Goal: Task Accomplishment & Management: Complete application form

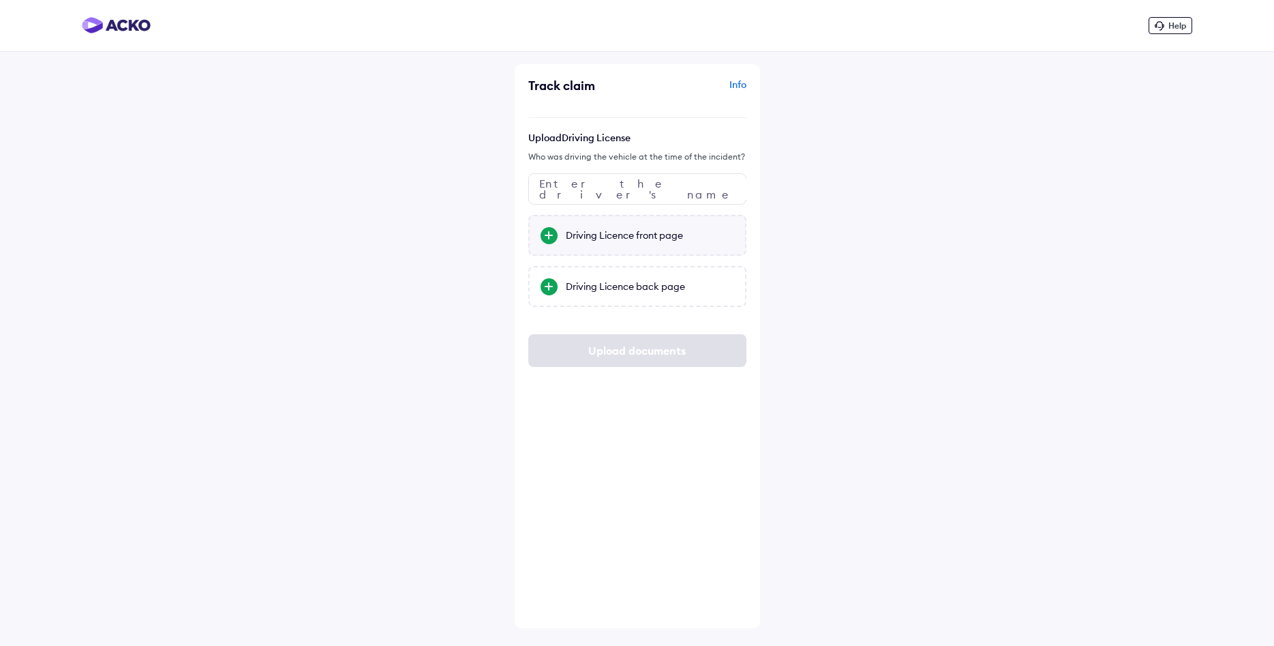
click at [624, 236] on div "Driving Licence front page" at bounding box center [650, 235] width 168 height 14
click at [0, 0] on input "Driving Licence front page" at bounding box center [0, 0] width 0 height 0
click at [605, 180] on input "text" at bounding box center [637, 188] width 218 height 31
type input "*"
type input "**********"
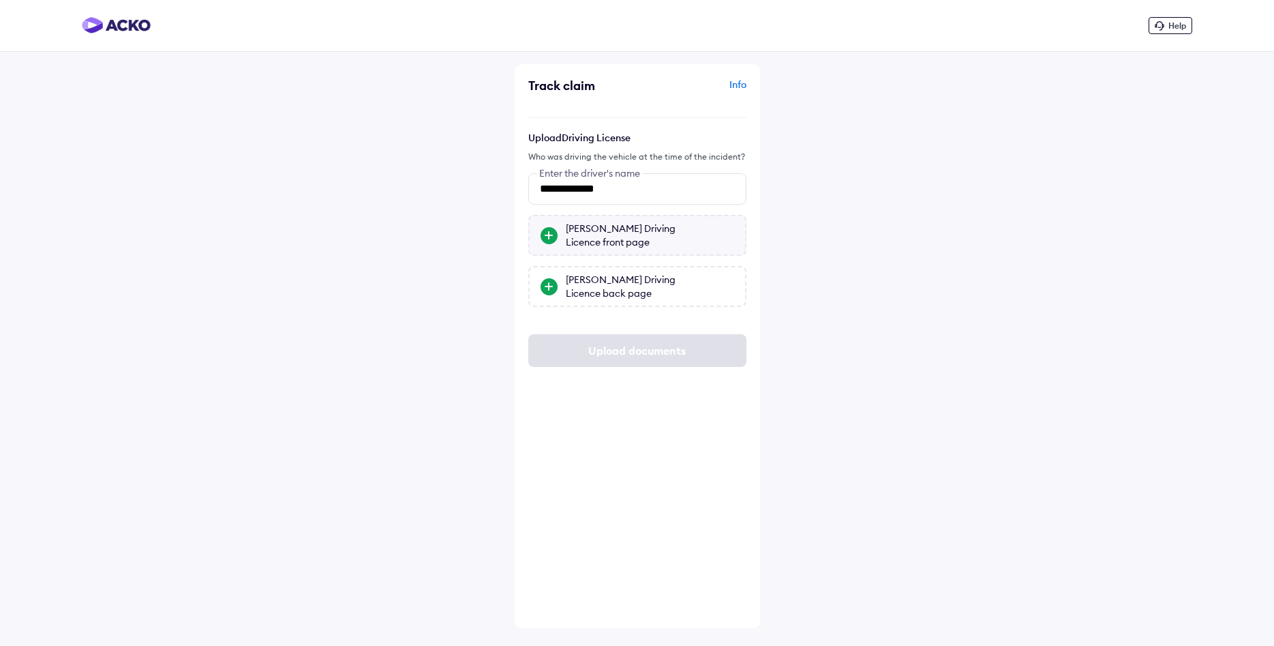
click at [641, 233] on div "[PERSON_NAME] Driving Licence front page" at bounding box center [650, 235] width 168 height 27
click at [0, 0] on input "[PERSON_NAME] Driving Licence front page" at bounding box center [0, 0] width 0 height 0
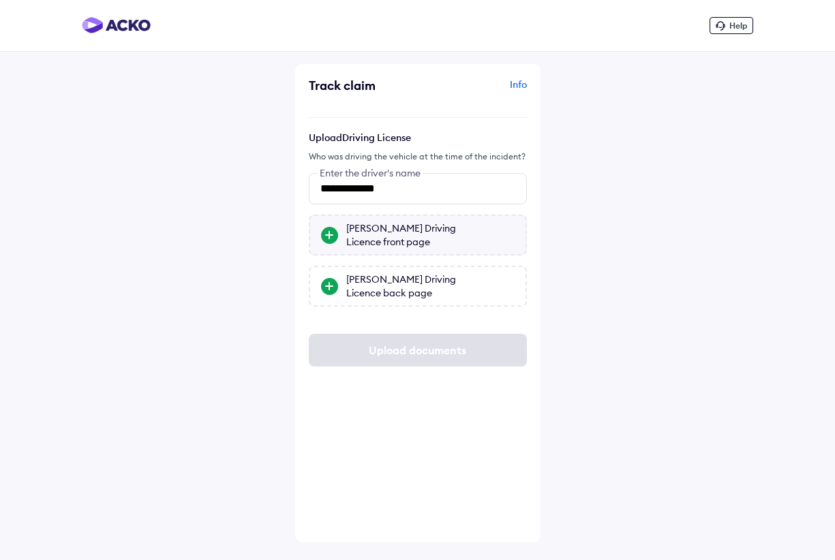
click at [422, 223] on div "[PERSON_NAME] Driving Licence front page" at bounding box center [430, 235] width 168 height 27
click at [0, 0] on input "[PERSON_NAME] Driving Licence front page" at bounding box center [0, 0] width 0 height 0
click at [444, 281] on div "[PERSON_NAME] Driving Licence back page" at bounding box center [430, 286] width 168 height 27
click at [0, 0] on input "[PERSON_NAME] Driving Licence back page" at bounding box center [0, 0] width 0 height 0
click at [384, 286] on div "[PERSON_NAME] Driving Licence back page" at bounding box center [430, 286] width 168 height 27
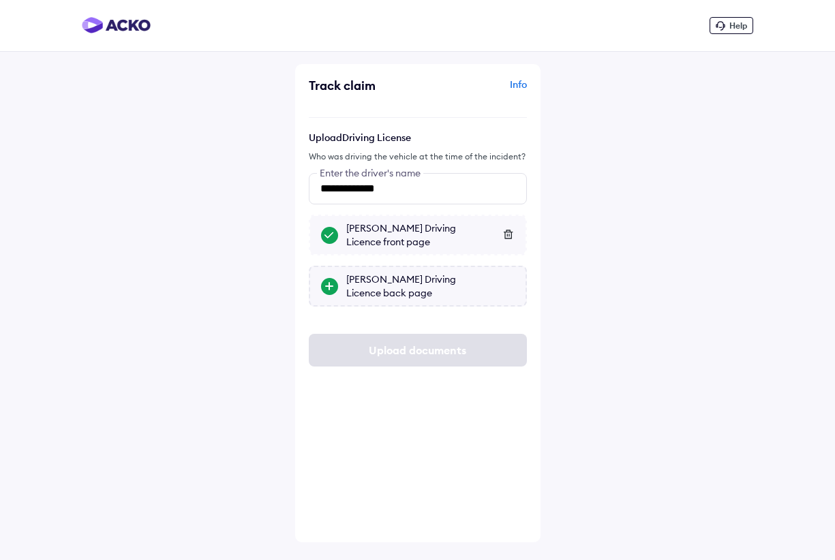
click at [0, 0] on input "[PERSON_NAME] Driving Licence back page" at bounding box center [0, 0] width 0 height 0
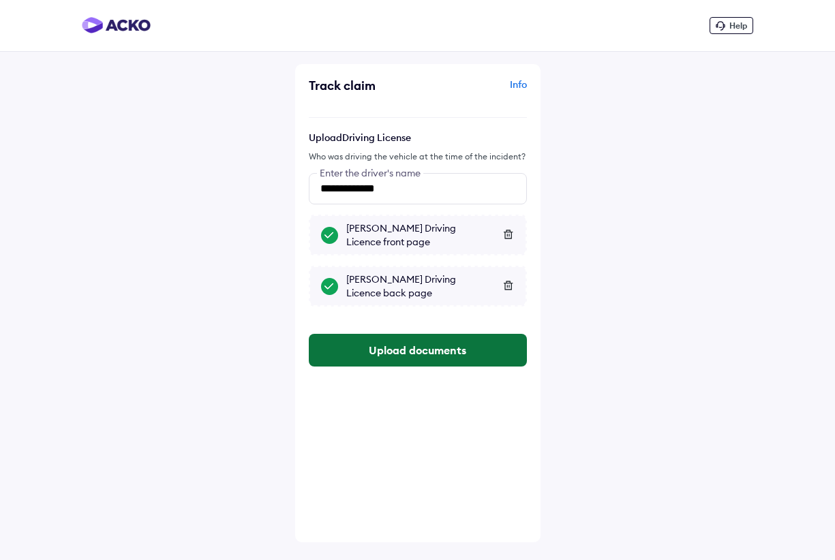
click at [425, 350] on button "Upload documents" at bounding box center [418, 350] width 218 height 33
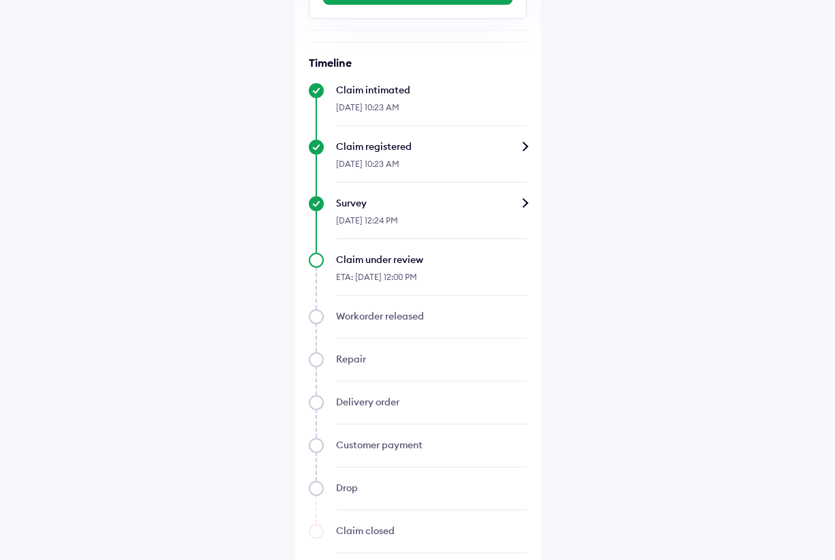
scroll to position [477, 0]
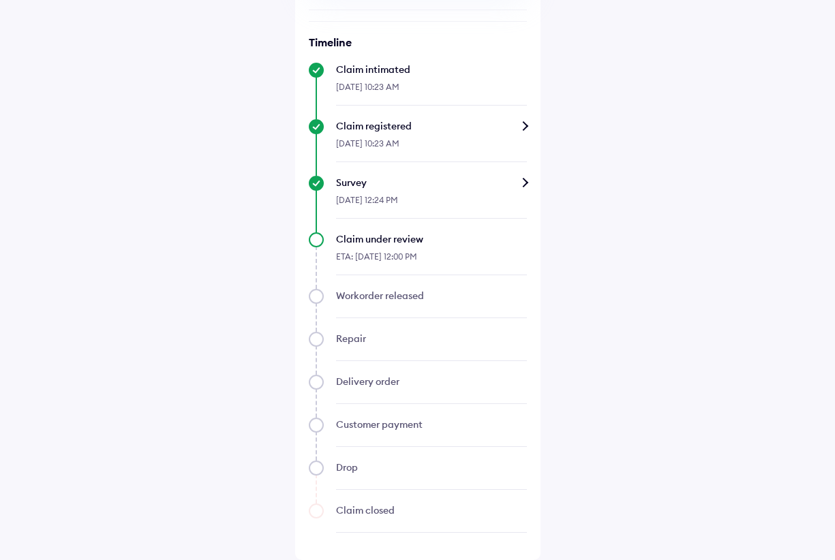
click at [523, 179] on div "Survey" at bounding box center [431, 183] width 191 height 14
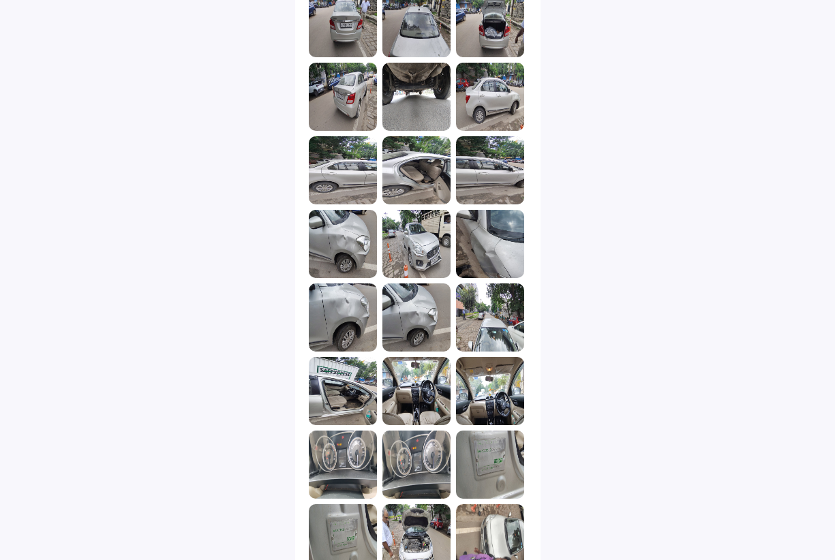
scroll to position [1834, 0]
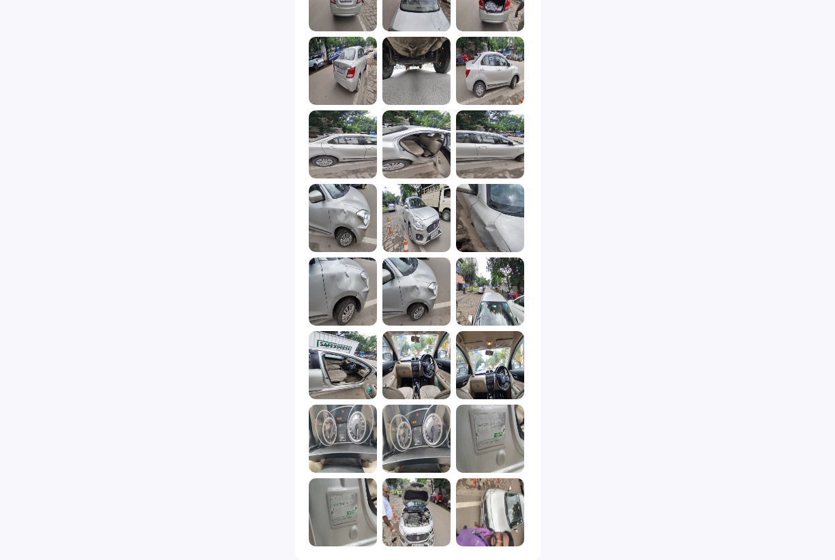
click at [490, 511] on img at bounding box center [490, 513] width 68 height 68
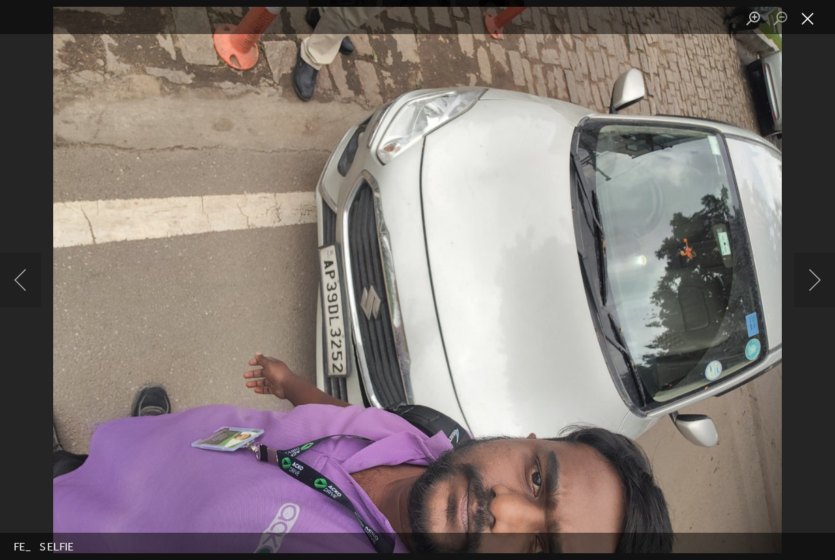
click at [802, 21] on button "Close lightbox" at bounding box center [807, 19] width 27 height 24
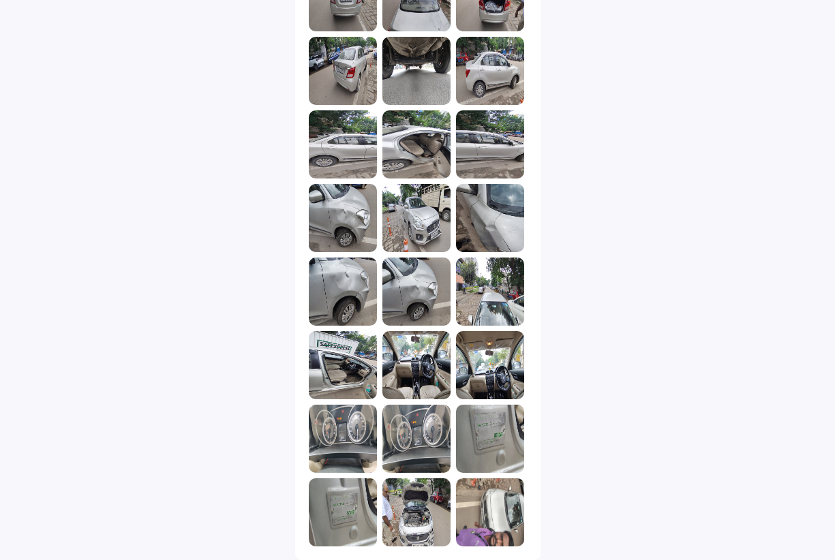
click at [499, 423] on img at bounding box center [490, 439] width 68 height 68
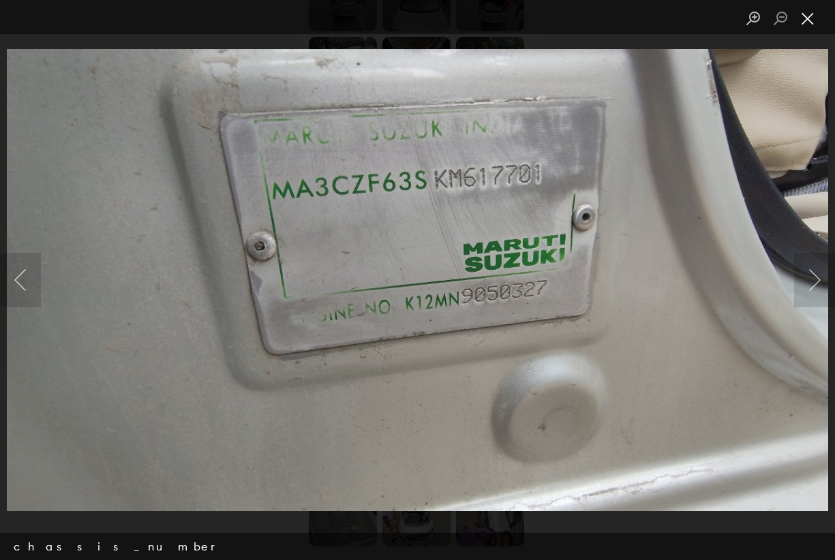
click at [810, 16] on button "Close lightbox" at bounding box center [807, 19] width 27 height 24
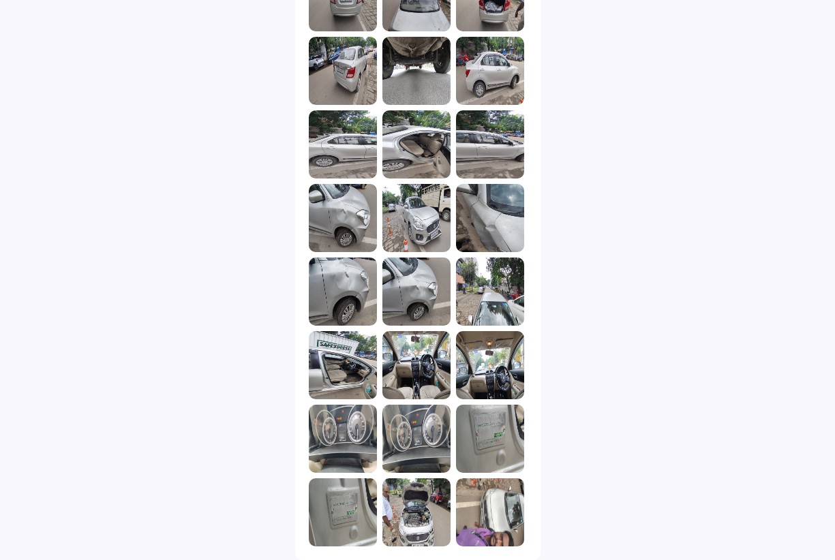
click at [436, 217] on img at bounding box center [416, 218] width 68 height 68
